Goal: Find specific page/section: Find specific page/section

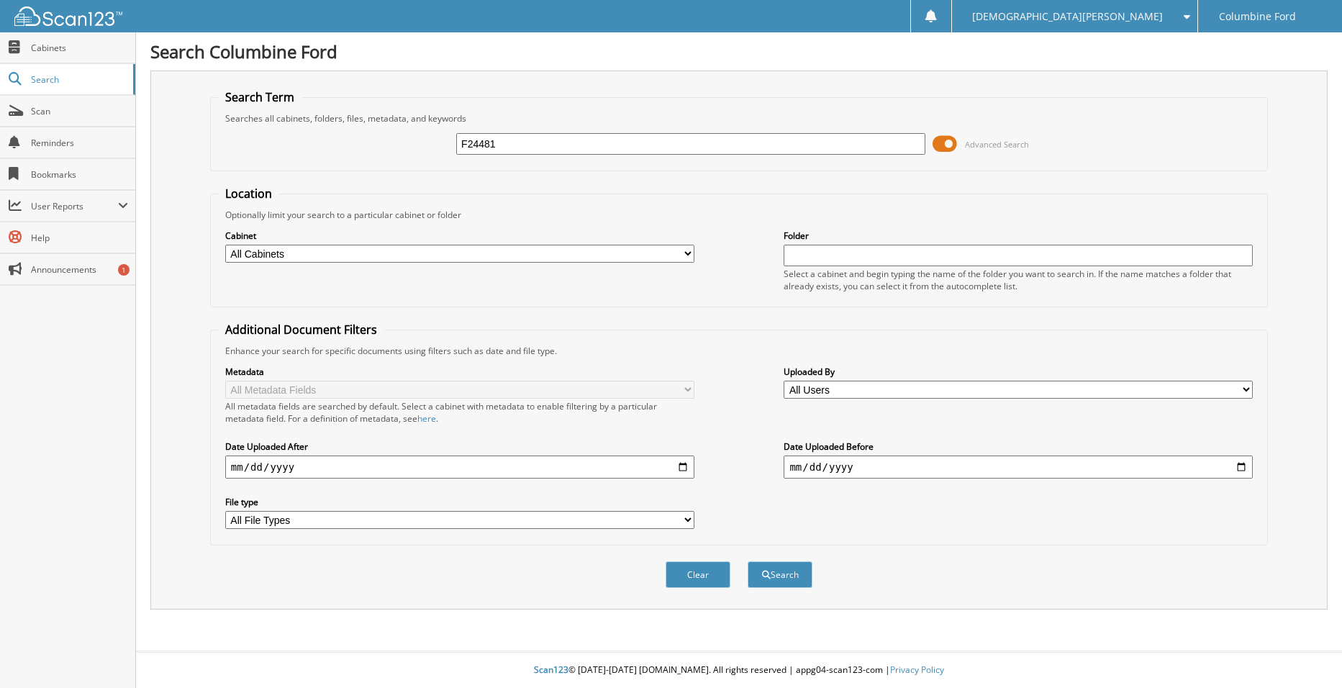
type input "F24481"
click at [748, 561] on button "Search" at bounding box center [780, 574] width 65 height 27
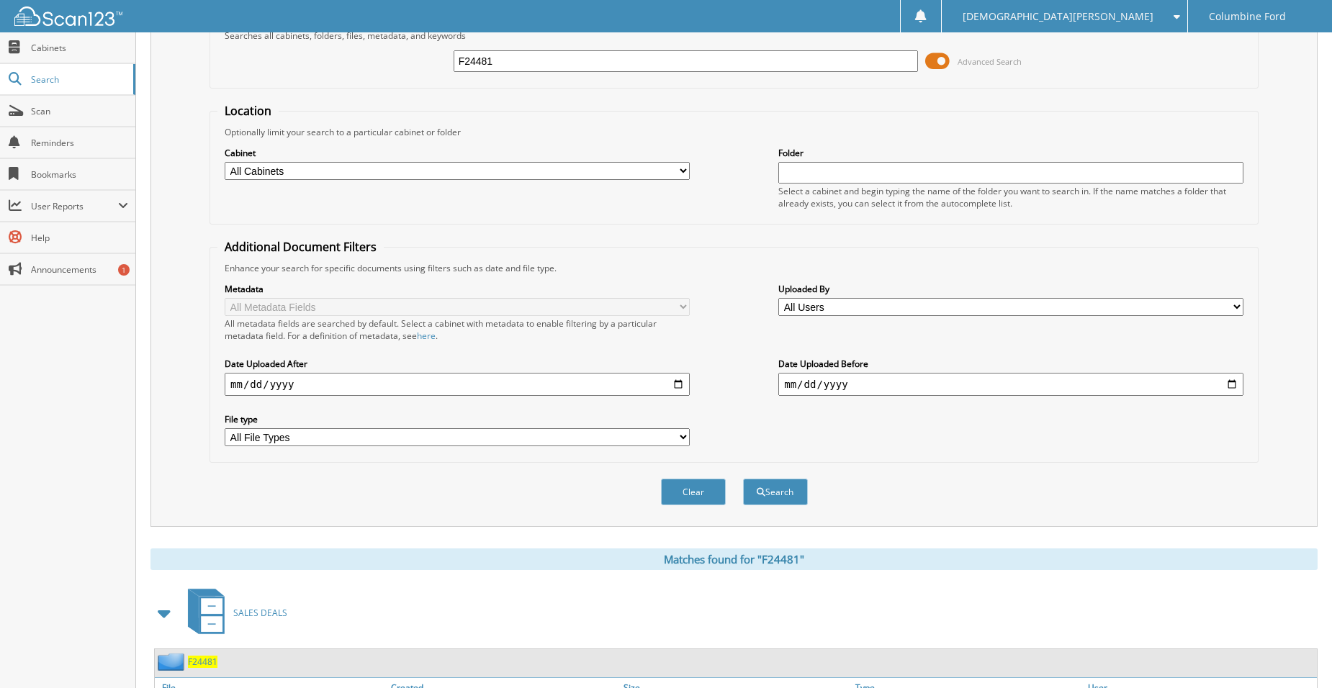
scroll to position [196, 0]
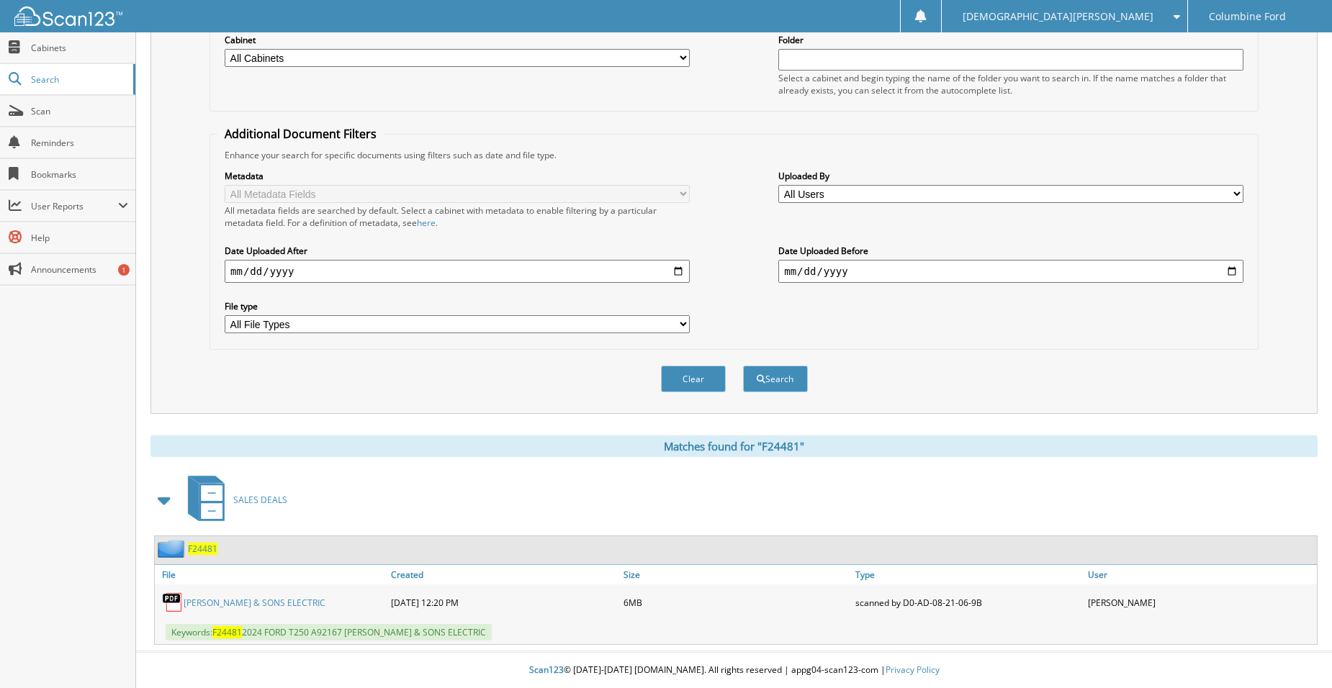
click at [250, 605] on link "REEVES & SONS ELECTRIC" at bounding box center [255, 603] width 142 height 12
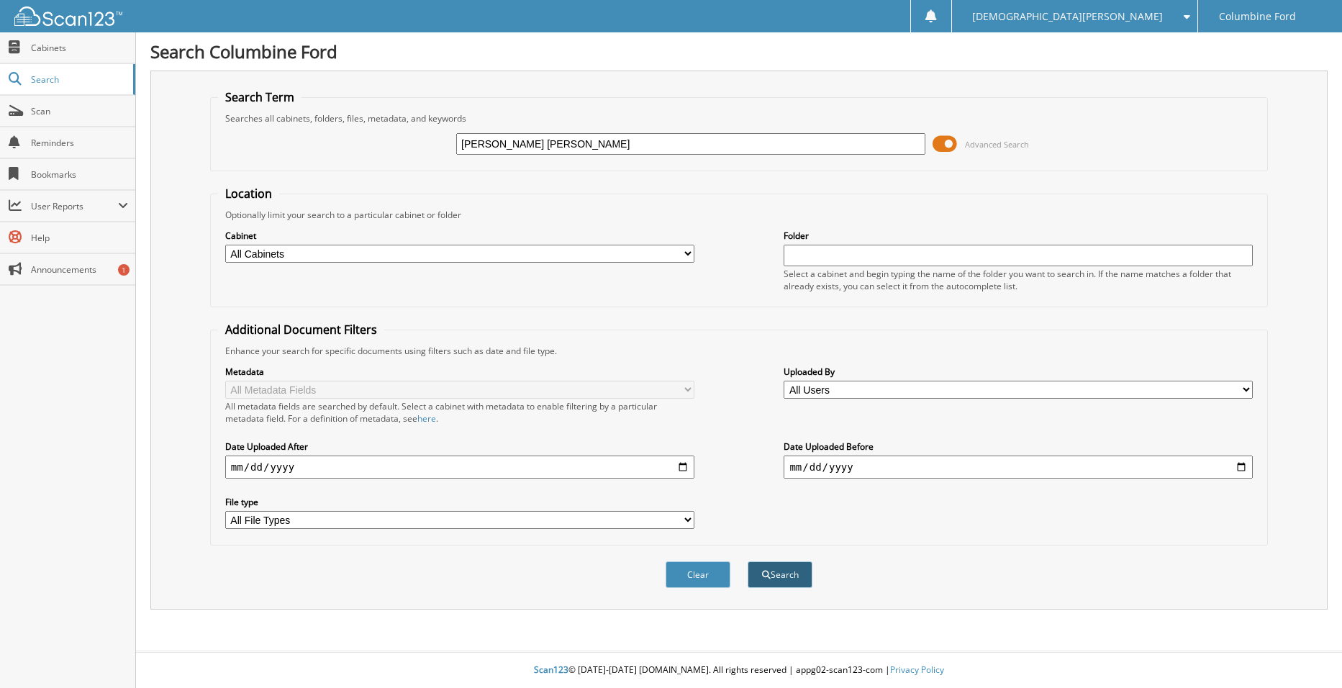
type input "VALENCIA DENIZ, JESUS"
click at [792, 584] on button "Search" at bounding box center [780, 574] width 65 height 27
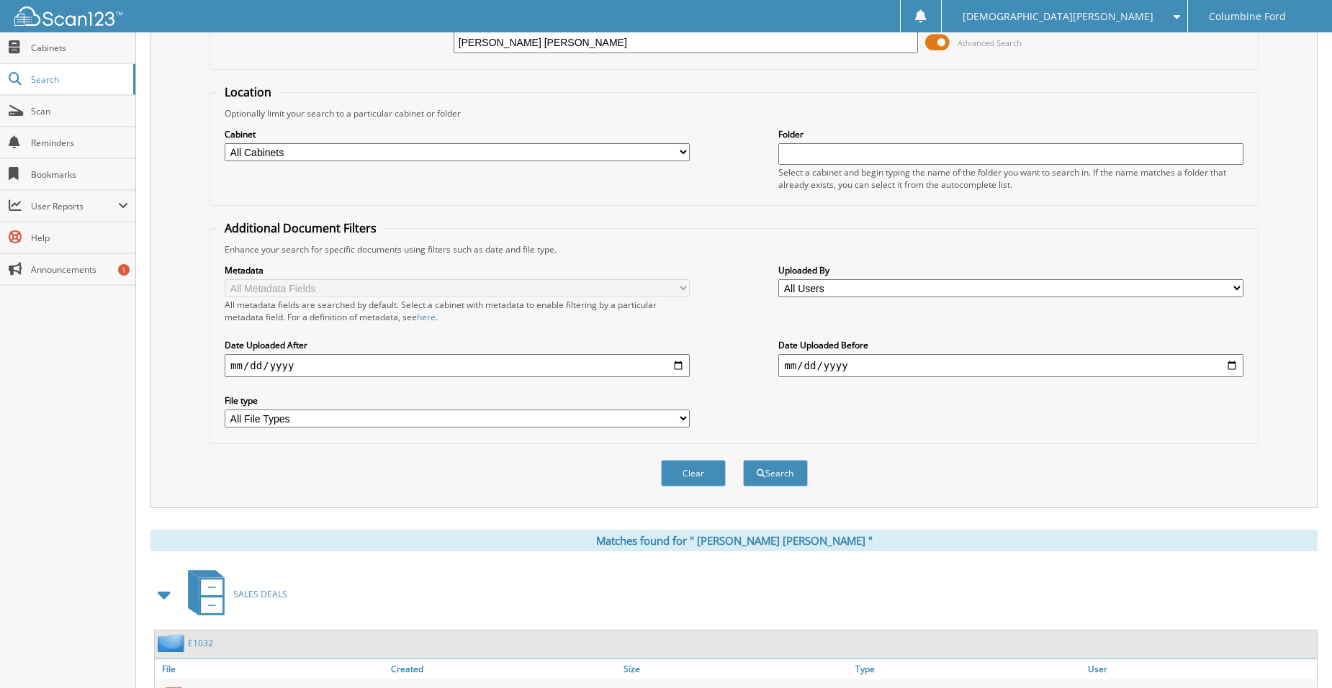
scroll to position [196, 0]
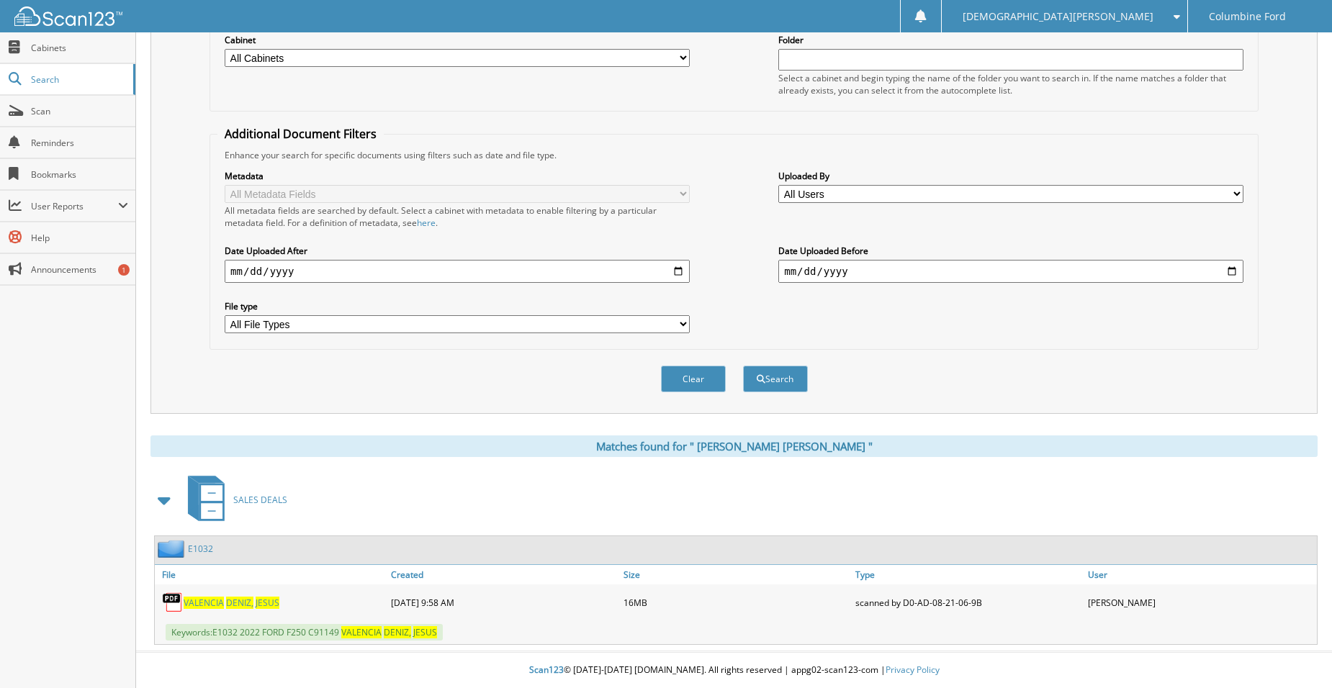
click at [239, 595] on div "V A L E N C I A D E N I Z , [PERSON_NAME]" at bounding box center [271, 602] width 232 height 29
click at [230, 609] on div "V A L E N C I A D E N I Z , J E S U S" at bounding box center [271, 602] width 232 height 29
click at [230, 602] on span "D E N I Z ," at bounding box center [239, 603] width 27 height 12
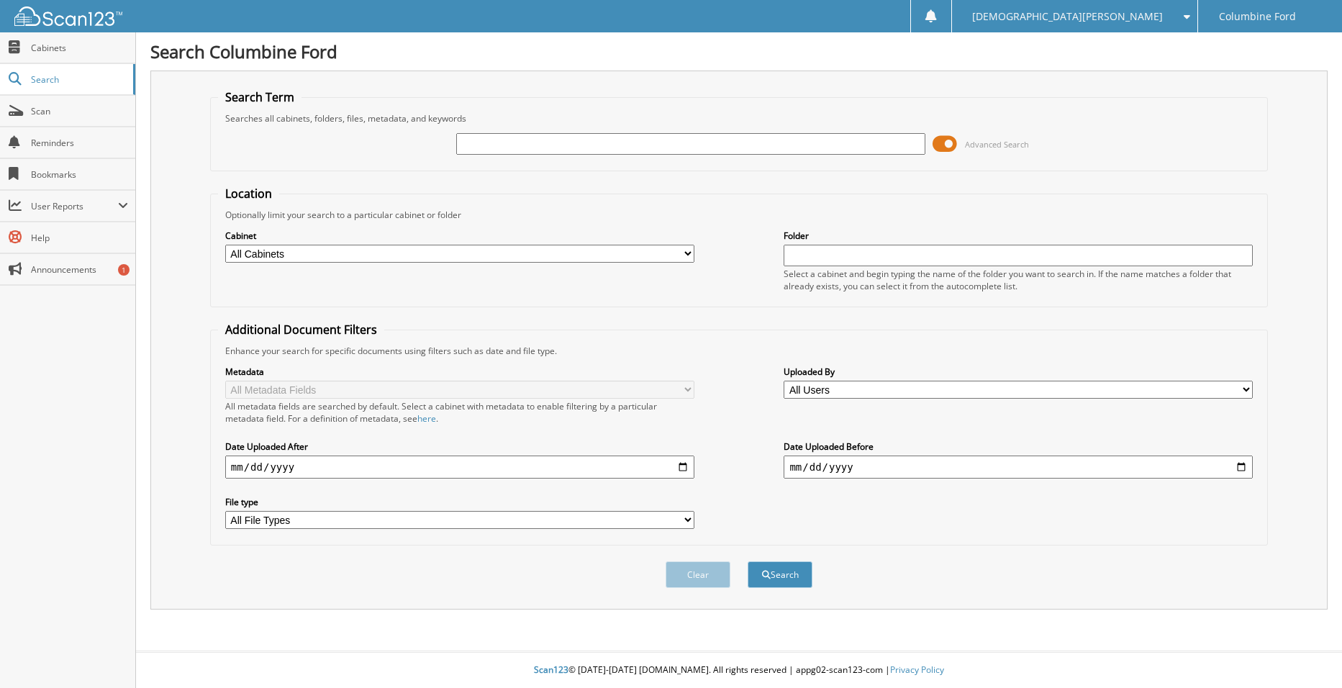
click at [508, 135] on input "text" at bounding box center [690, 144] width 469 height 22
type input "triangle electric"
click at [748, 561] on button "Search" at bounding box center [780, 574] width 65 height 27
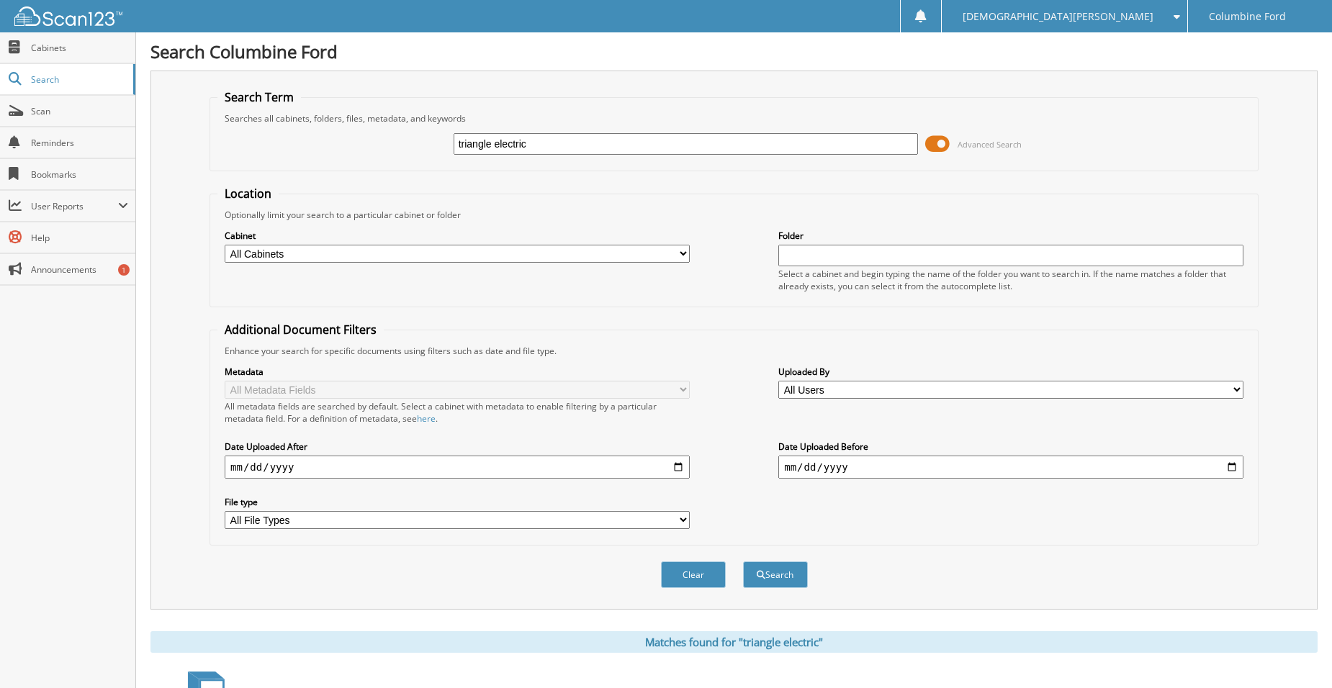
click at [785, 596] on div "Clear Search" at bounding box center [733, 575] width 1049 height 58
click at [785, 582] on button "Search" at bounding box center [775, 574] width 65 height 27
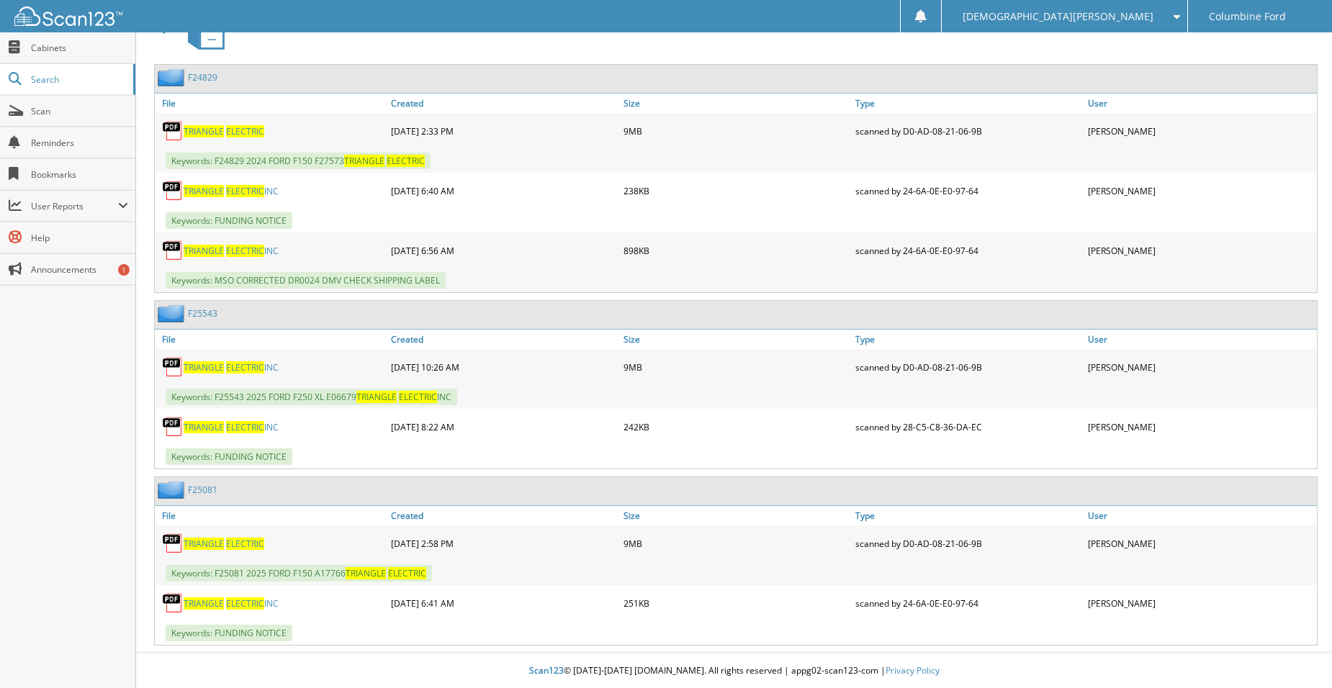
scroll to position [669, 0]
click at [222, 366] on span "TRIANGLE" at bounding box center [204, 367] width 40 height 12
